Goal: Task Accomplishment & Management: Manage account settings

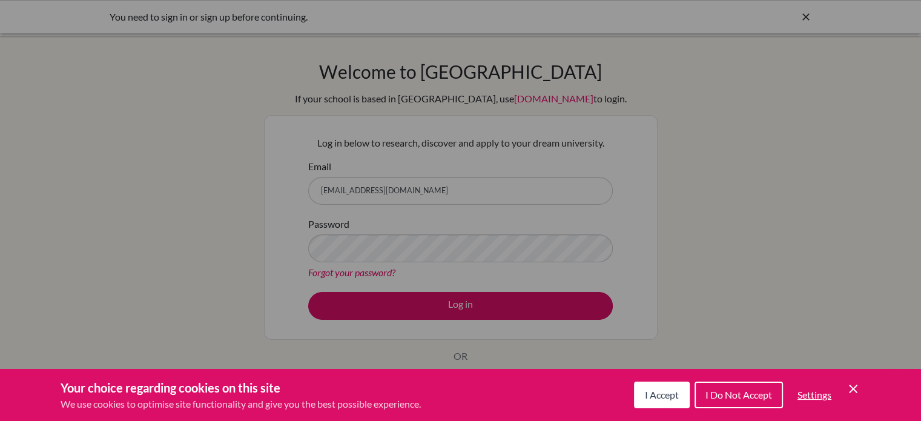
click at [852, 390] on icon "Save and close" at bounding box center [853, 388] width 8 height 8
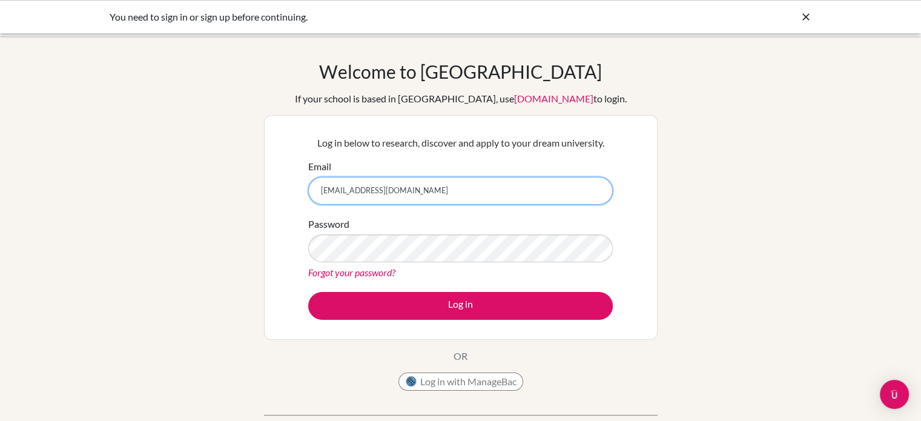
drag, startPoint x: 399, startPoint y: 193, endPoint x: 262, endPoint y: 199, distance: 136.9
click at [262, 199] on div "Welcome to BridgeU If your school is based in China, use app.bridge-u.com.cn to…" at bounding box center [460, 259] width 921 height 396
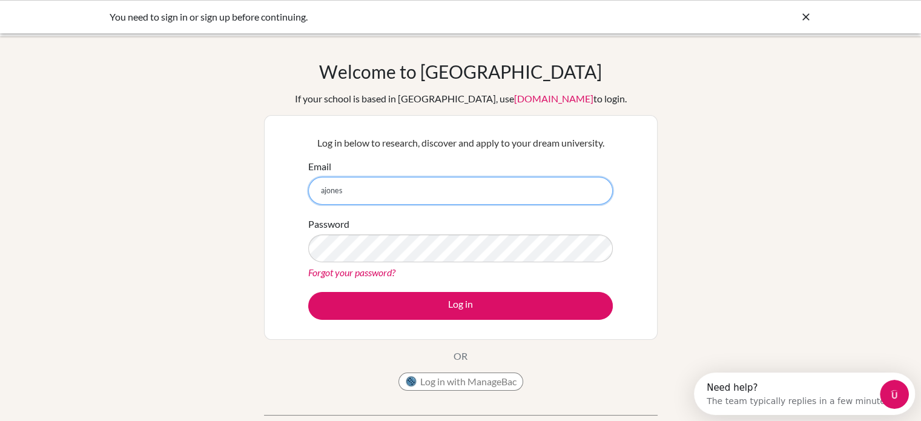
type input "ajones@dalat.org"
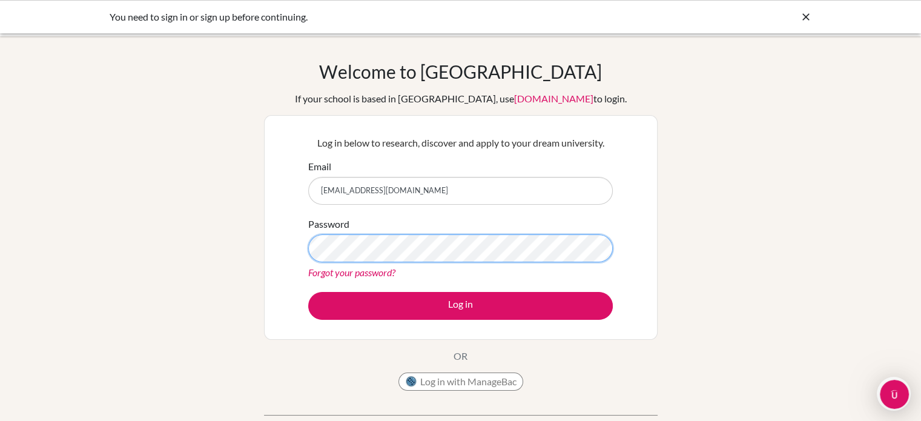
click at [279, 255] on div "Log in below to research, discover and apply to your dream university. Email aj…" at bounding box center [460, 227] width 393 height 225
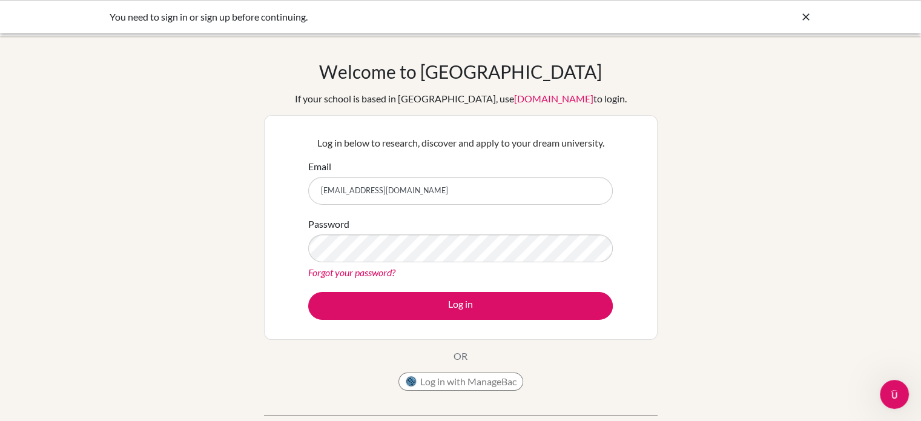
click at [329, 270] on link "Forgot your password?" at bounding box center [351, 272] width 87 height 12
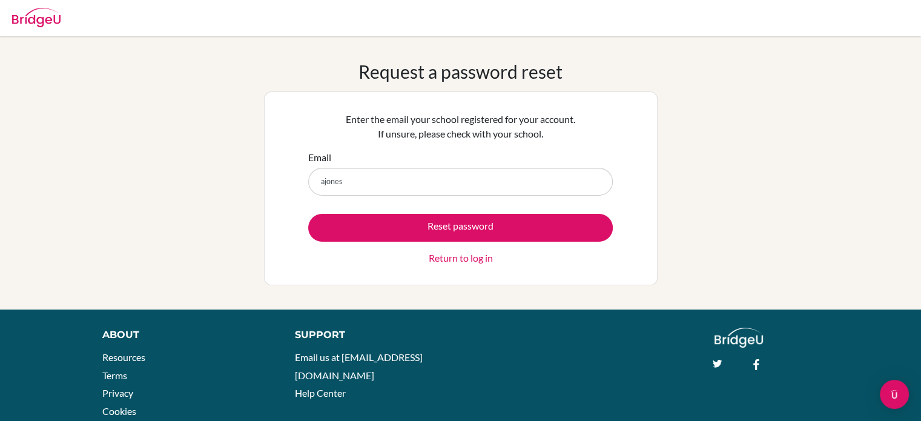
type input "[EMAIL_ADDRESS][DOMAIN_NAME]"
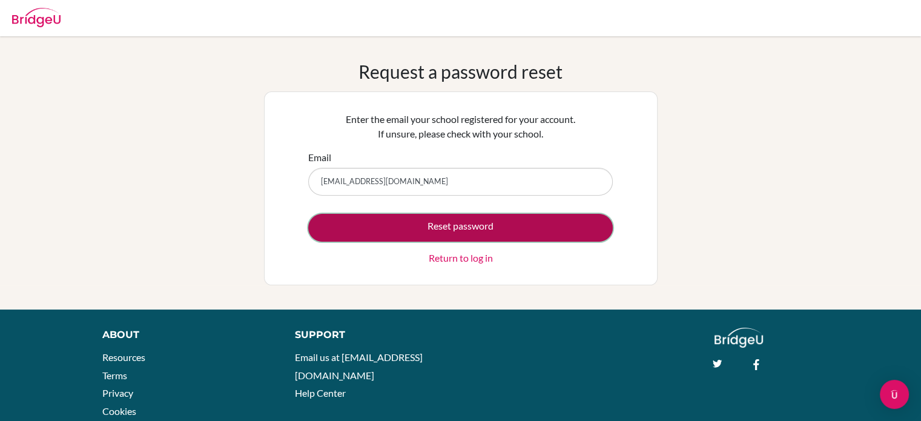
click at [454, 222] on button "Reset password" at bounding box center [460, 228] width 304 height 28
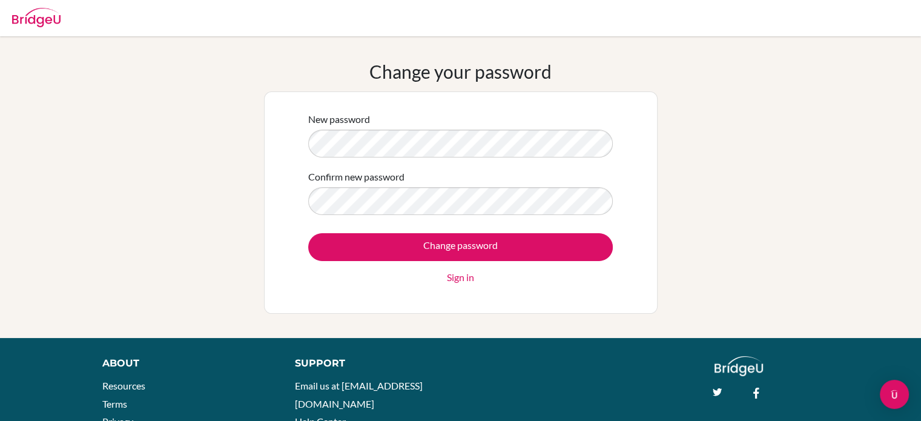
click at [899, 187] on div "Change your password New password Confirm new password Change password Sign in" at bounding box center [460, 187] width 921 height 253
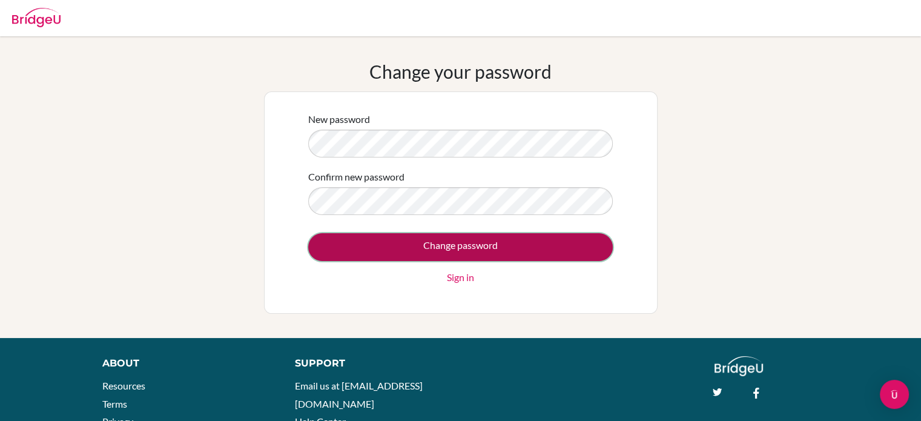
click at [516, 249] on input "Change password" at bounding box center [460, 247] width 304 height 28
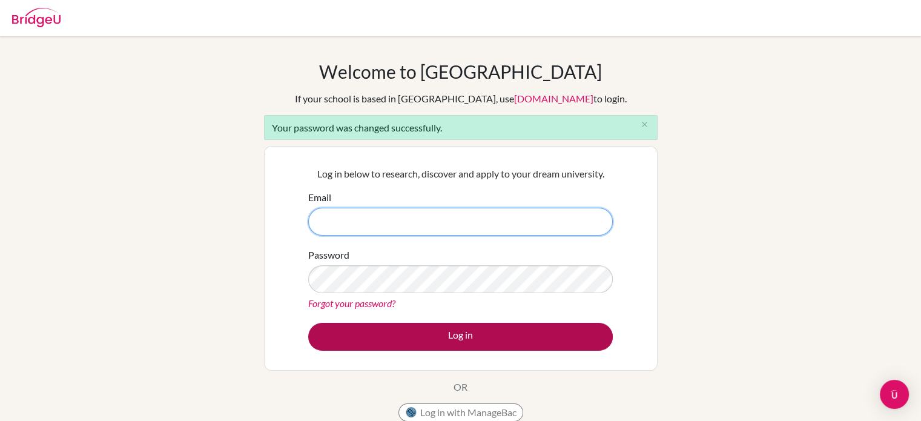
type input "[EMAIL_ADDRESS][DOMAIN_NAME]"
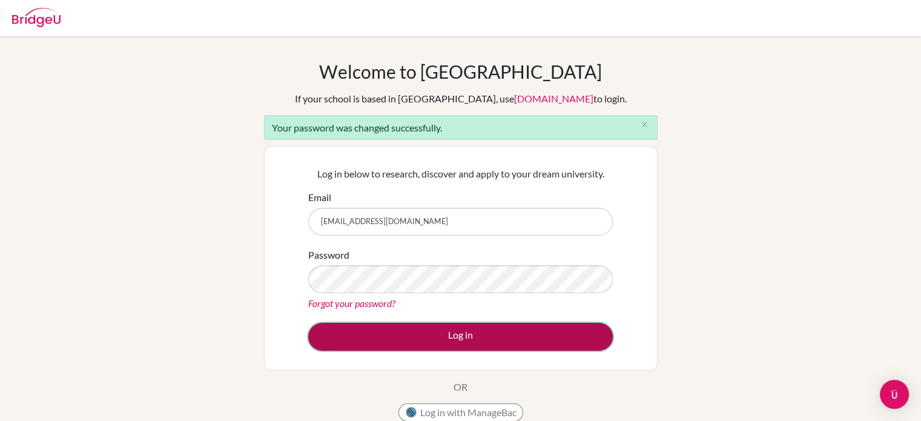
click at [442, 338] on button "Log in" at bounding box center [460, 337] width 304 height 28
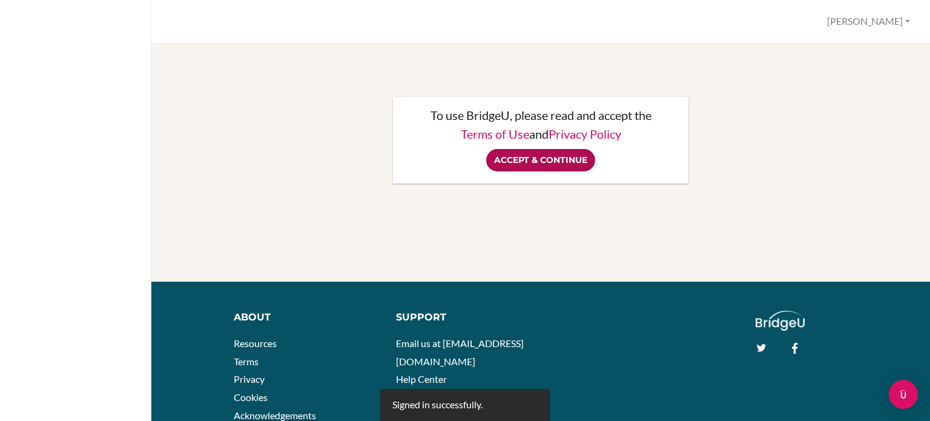
click at [543, 162] on input "Accept & Continue" at bounding box center [540, 160] width 109 height 22
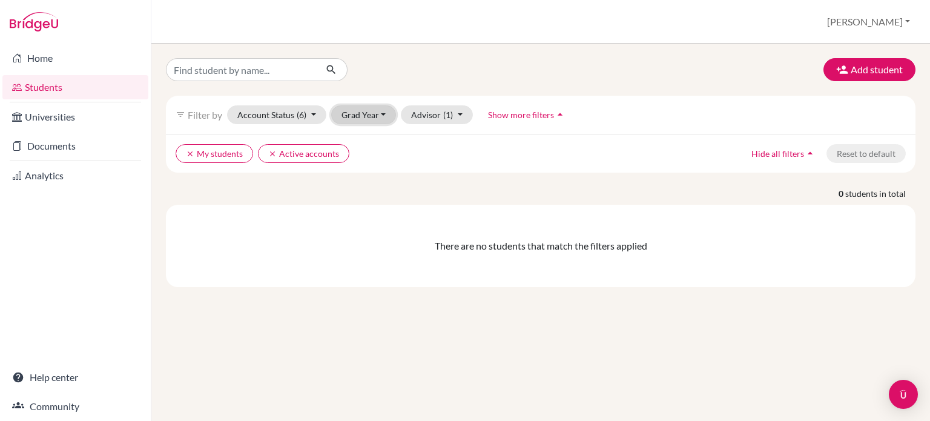
click at [376, 118] on button "Grad Year" at bounding box center [363, 114] width 65 height 19
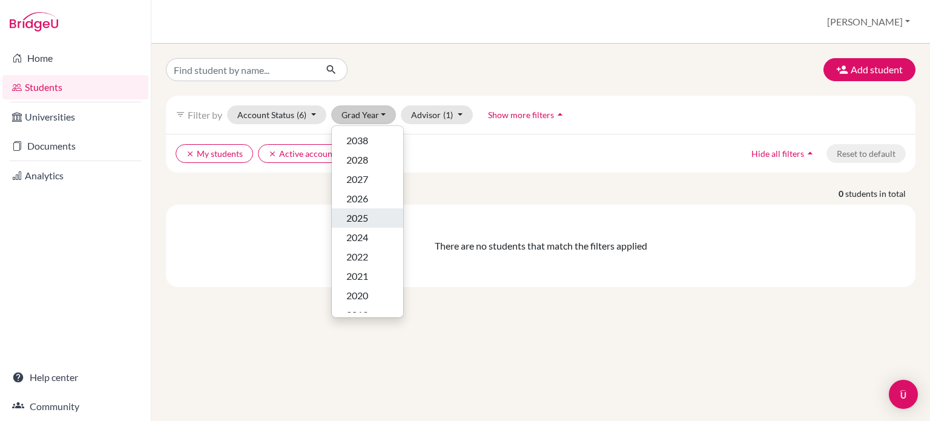
click at [358, 219] on span "2025" at bounding box center [357, 218] width 22 height 15
